Goal: Navigation & Orientation: Find specific page/section

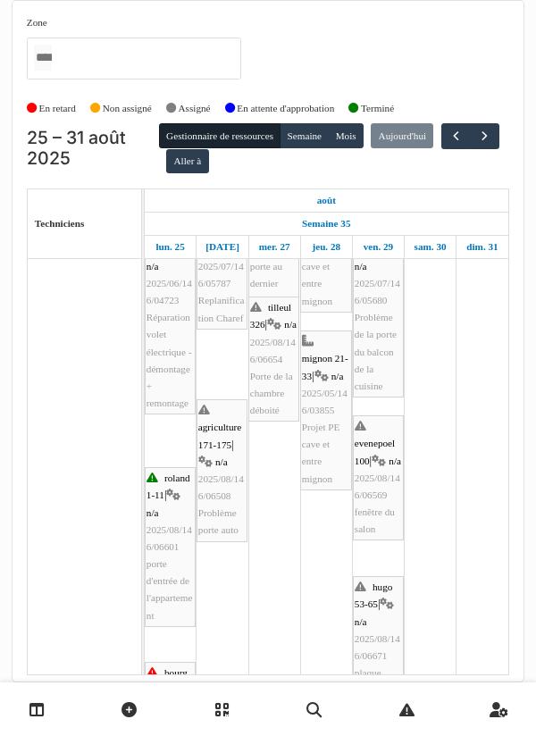
scroll to position [208, 0]
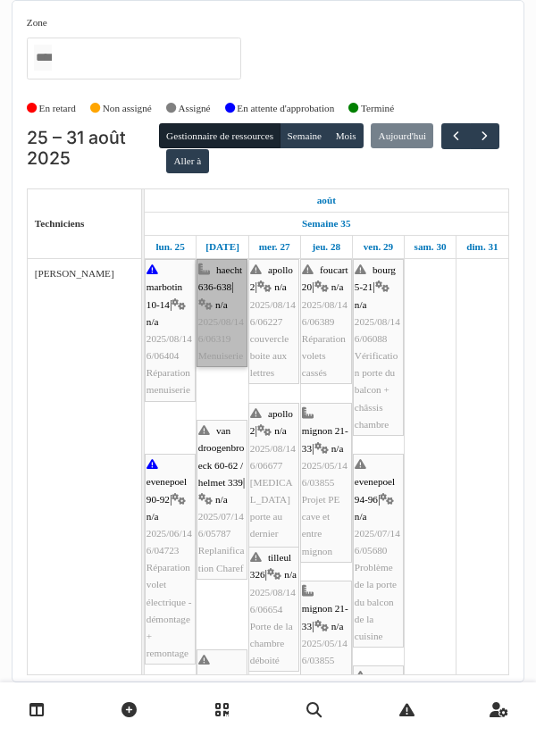
click at [217, 330] on link "haecht 636-638 | n/a 2025/08/146/06319 Menuiserie" at bounding box center [221, 313] width 51 height 108
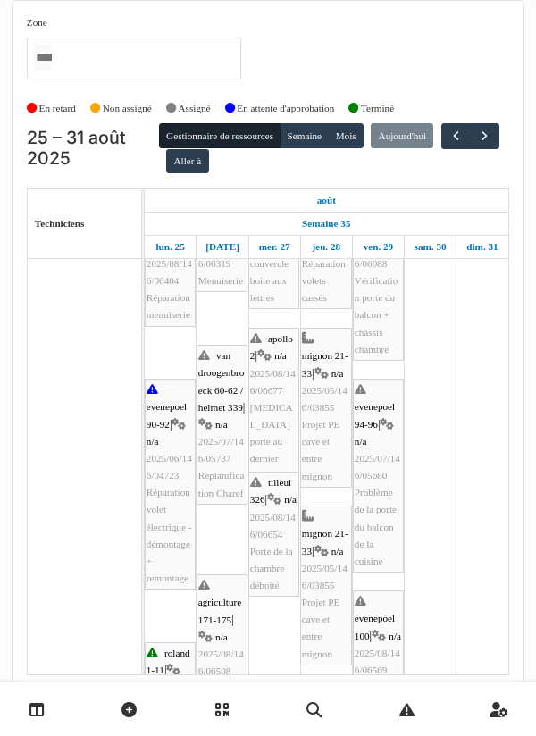
scroll to position [75, 0]
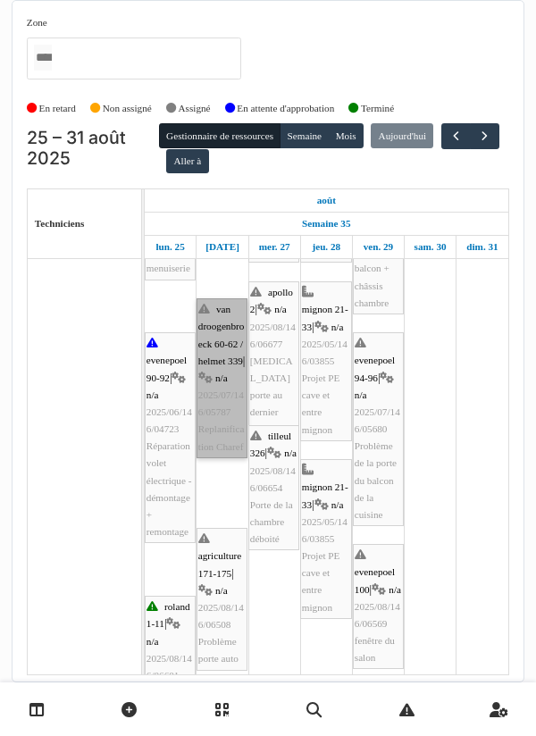
click at [220, 440] on link "van droogenbroeck 60-62 / helmet 339 | n/a 2025/07/146/05787 Replanification Ch…" at bounding box center [221, 378] width 51 height 160
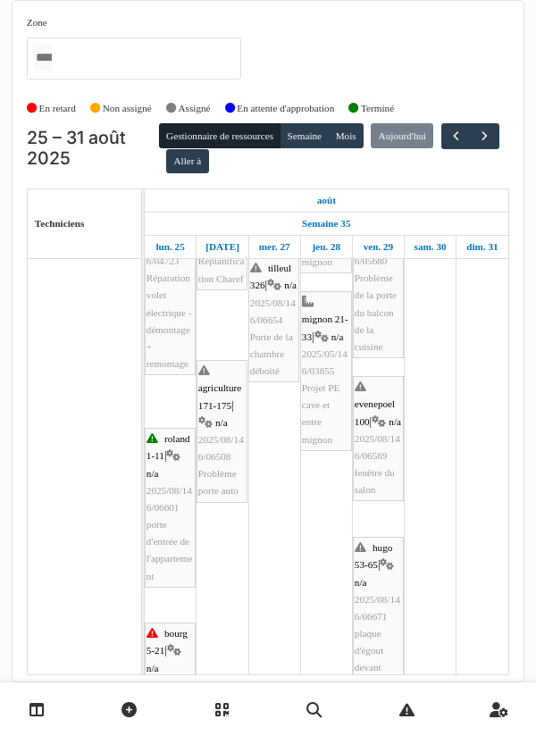
scroll to position [289, 0]
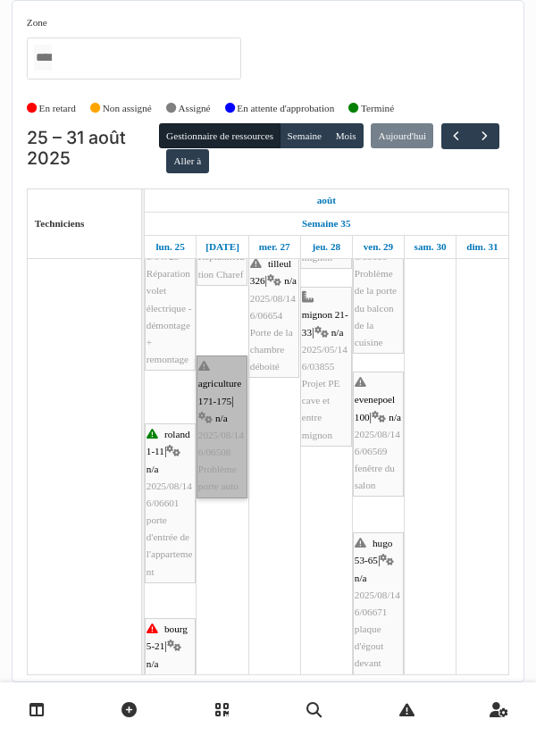
click at [222, 432] on link "agriculture 171-175 | n/a 2025/08/146/06508 Problème porte auto" at bounding box center [221, 426] width 51 height 143
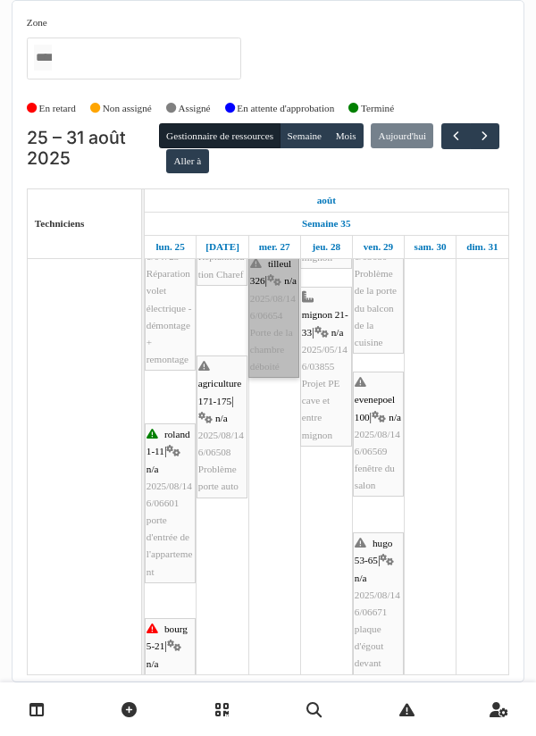
click at [281, 373] on link "tilleul 326 | n/a 2025/08/146/06654 Porte de la chambre déboité" at bounding box center [273, 315] width 51 height 125
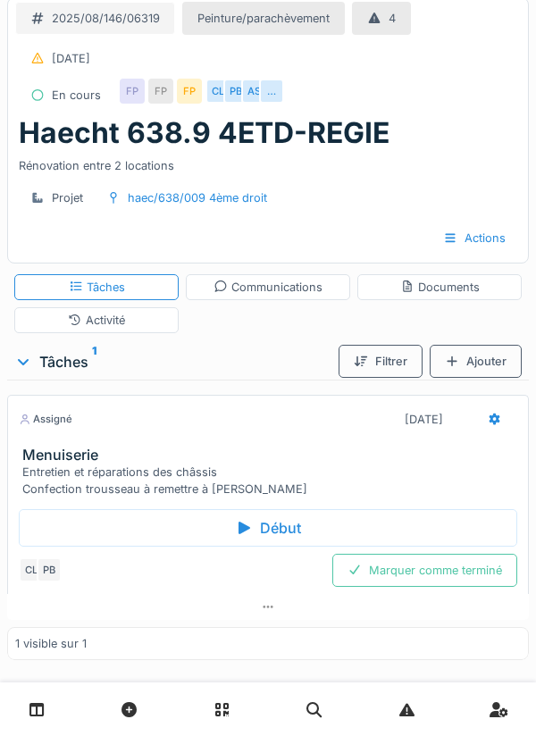
scroll to position [24, 0]
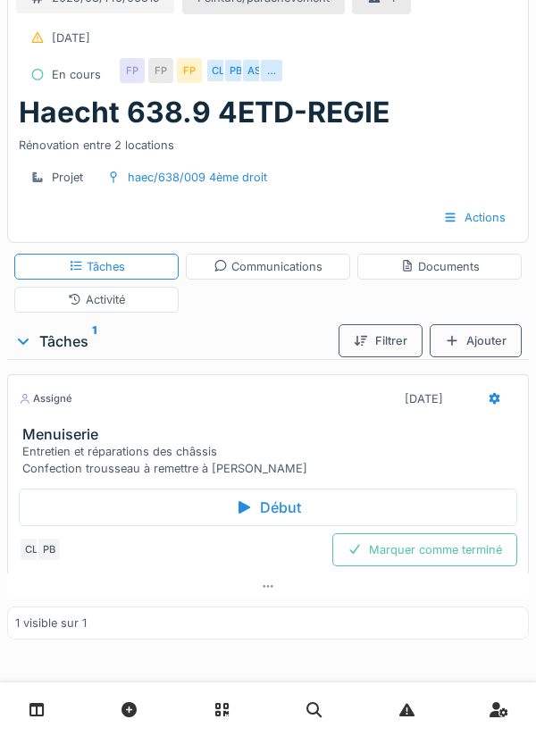
click at [288, 273] on div "Communications" at bounding box center [267, 266] width 109 height 17
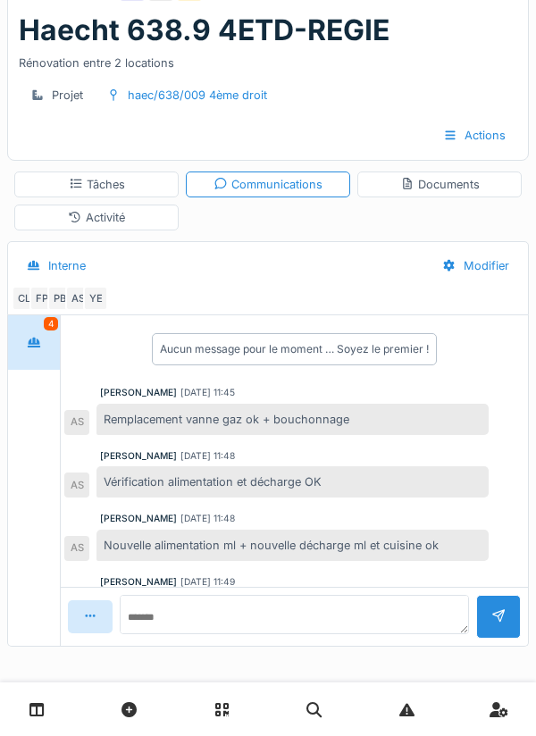
scroll to position [45, 0]
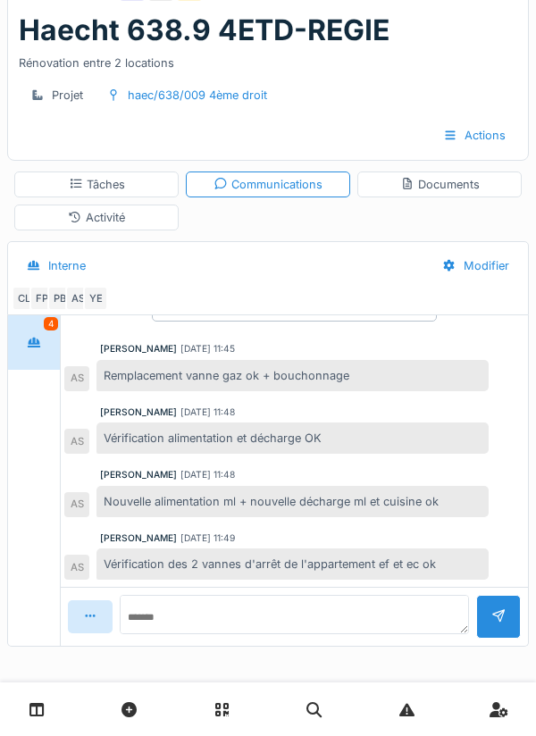
click at [121, 214] on div "Activité" at bounding box center [96, 217] width 57 height 17
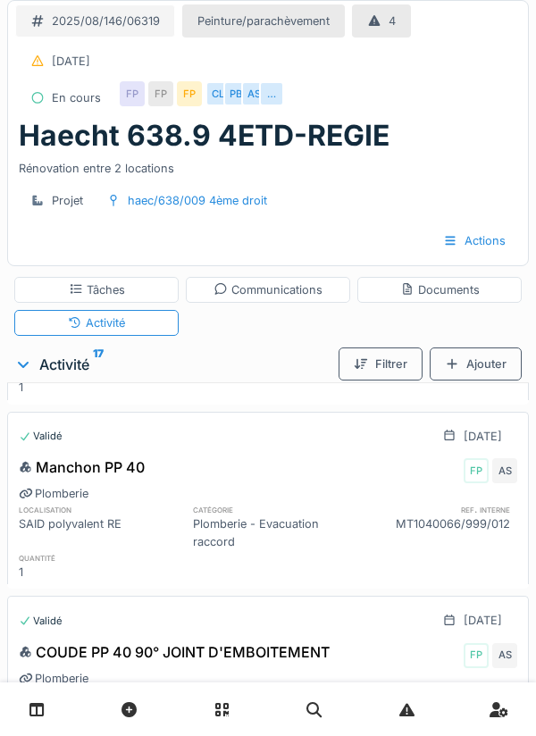
scroll to position [2000, 0]
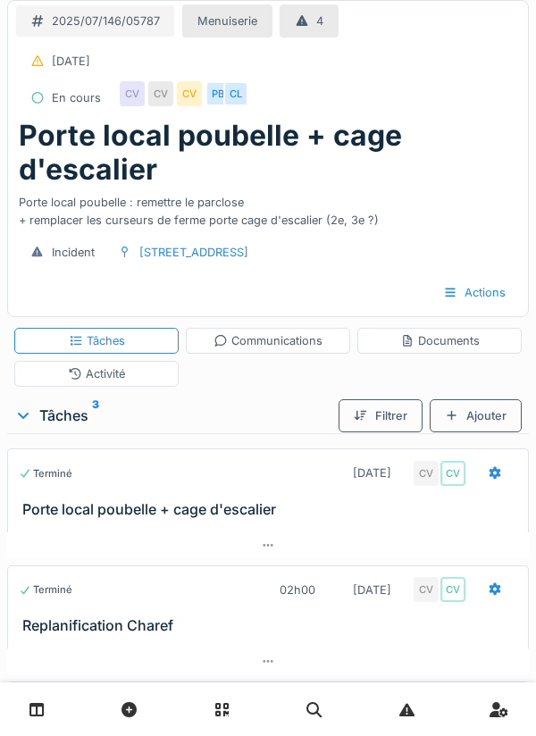
click at [265, 341] on div "Communications" at bounding box center [267, 340] width 109 height 17
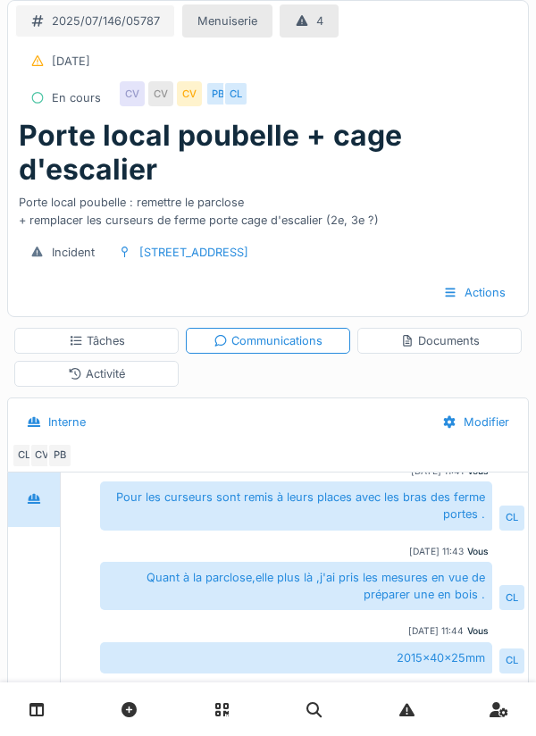
scroll to position [205, 0]
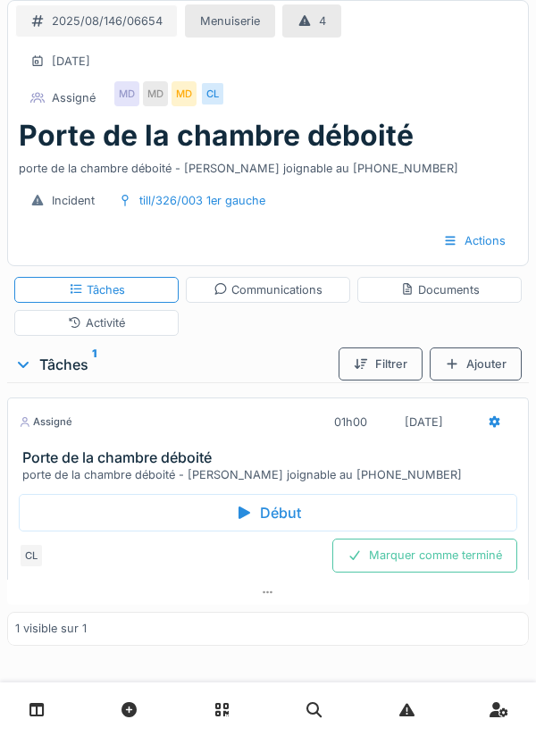
scroll to position [6, 0]
